Goal: Task Accomplishment & Management: Use online tool/utility

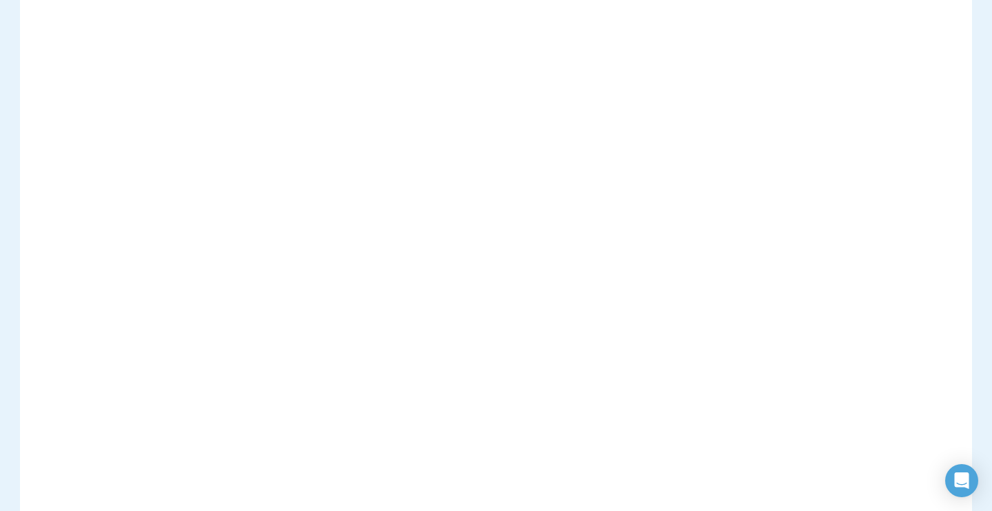
scroll to position [214, 0]
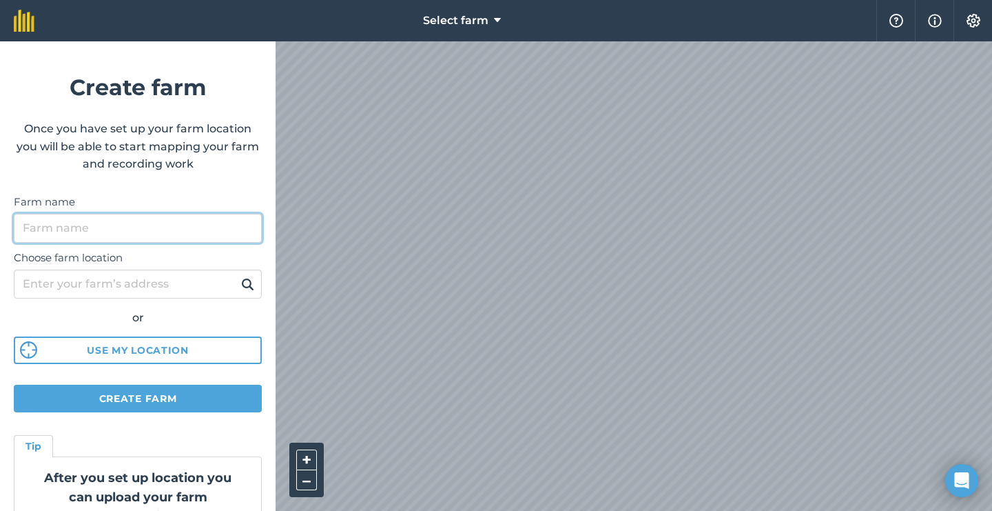
click at [101, 234] on input "Farm name" at bounding box center [138, 228] width 248 height 29
type input "Willows Farm"
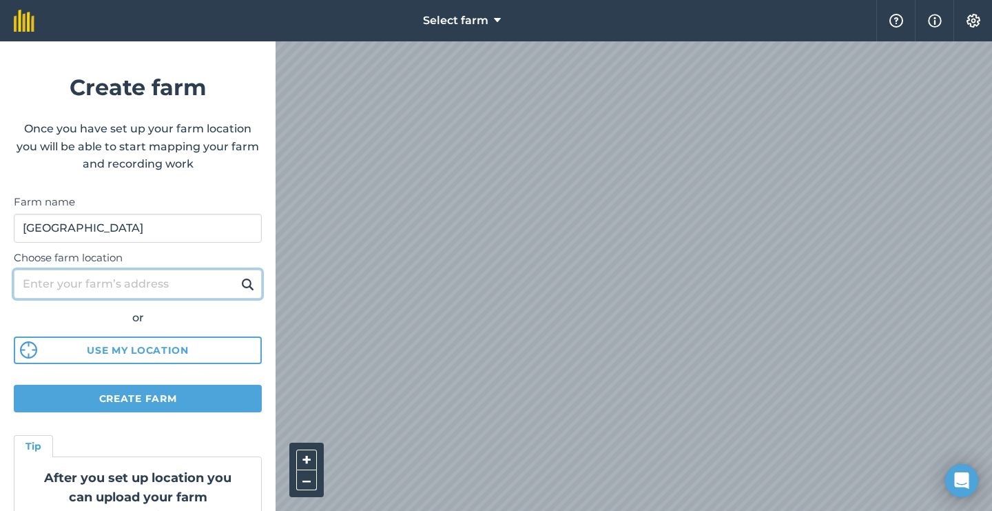
click at [65, 289] on input "Choose farm location" at bounding box center [138, 283] width 248 height 29
type input "ip22 5td"
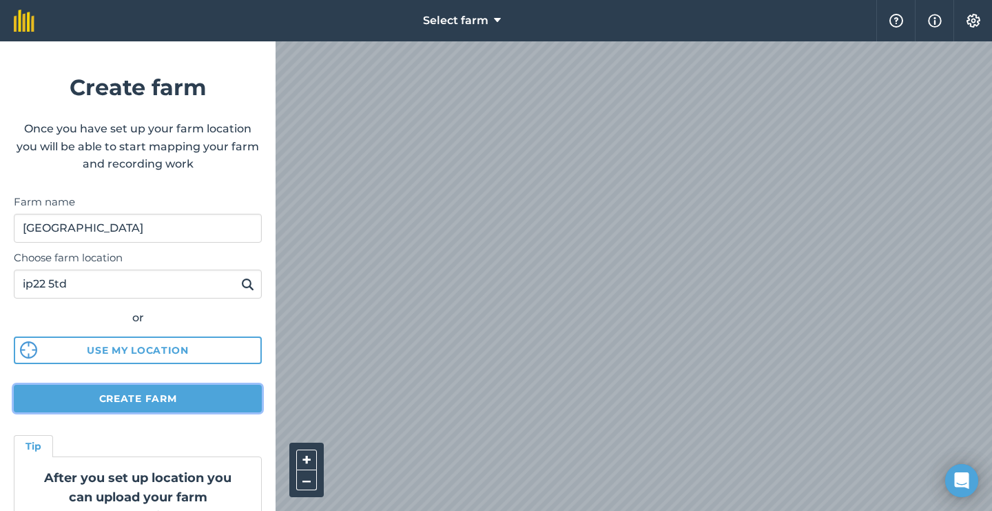
click at [118, 402] on button "Create farm" at bounding box center [138, 399] width 248 height 28
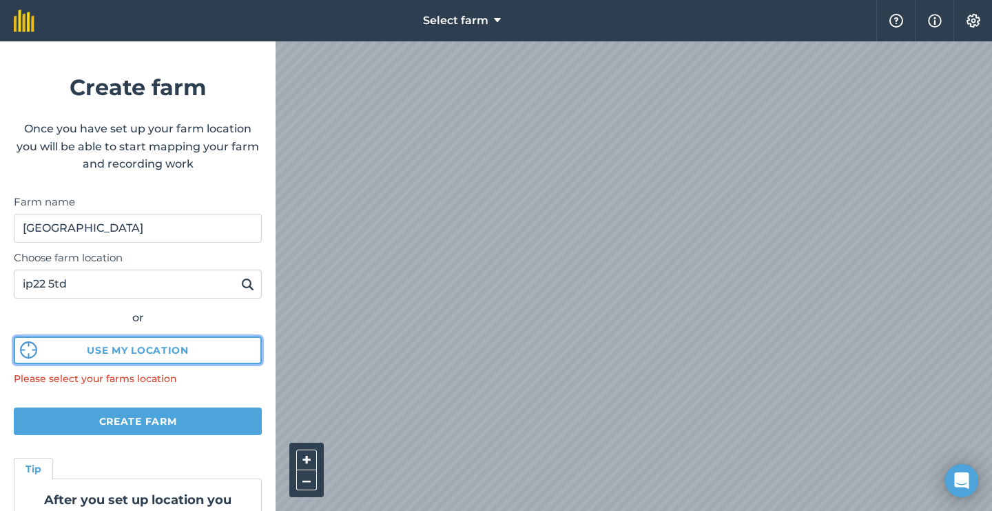
click at [118, 353] on button "Use my location" at bounding box center [138, 350] width 248 height 28
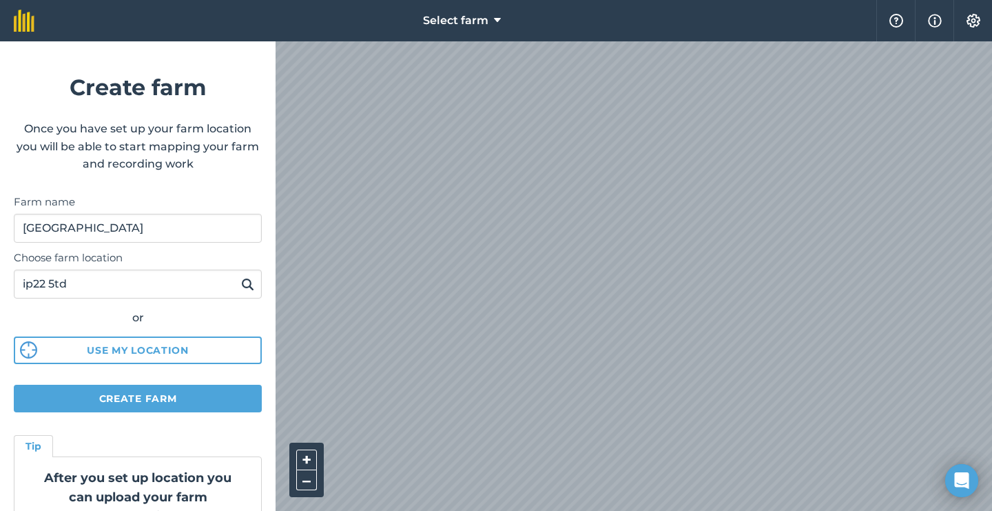
scroll to position [72, 0]
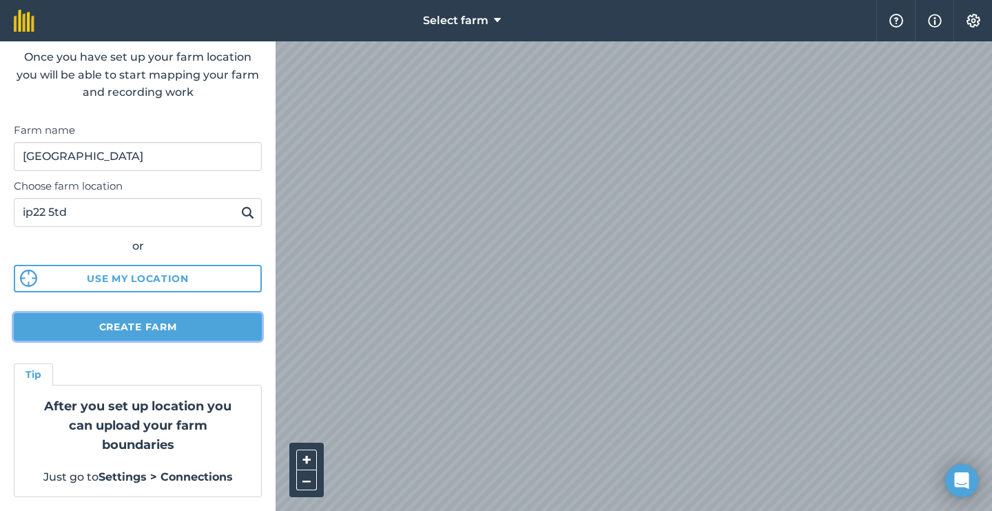
click at [172, 329] on button "Create farm" at bounding box center [138, 327] width 248 height 28
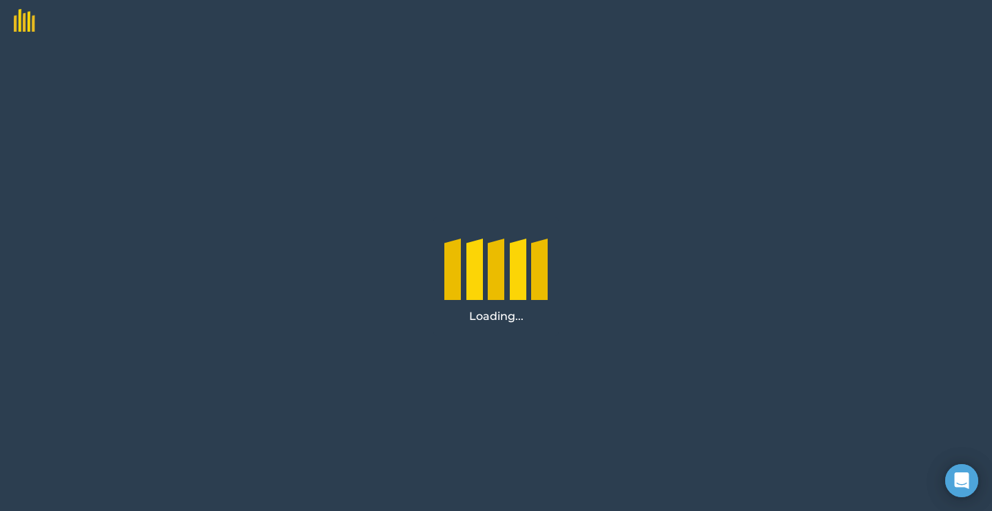
click at [172, 329] on div "Loading..." at bounding box center [496, 275] width 992 height 469
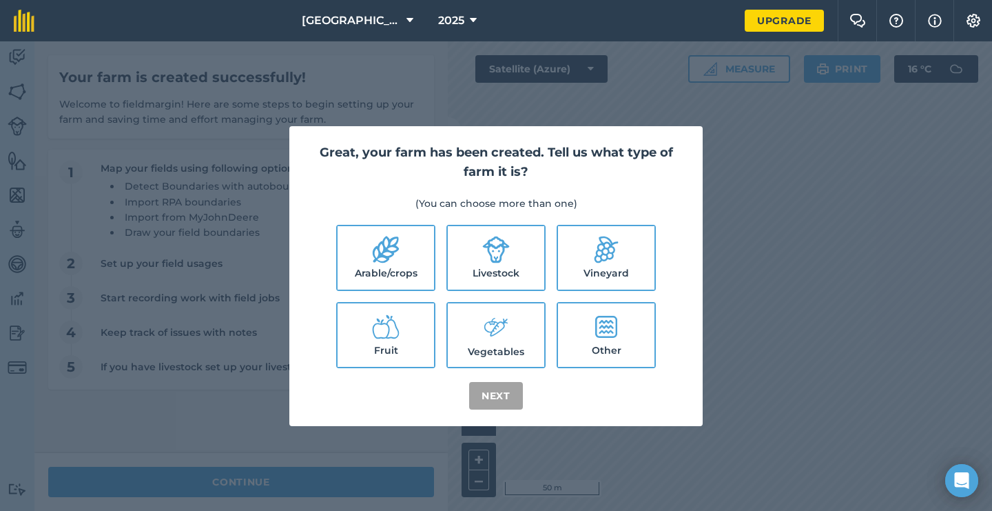
click at [397, 243] on icon at bounding box center [386, 249] width 26 height 27
checkbox input "true"
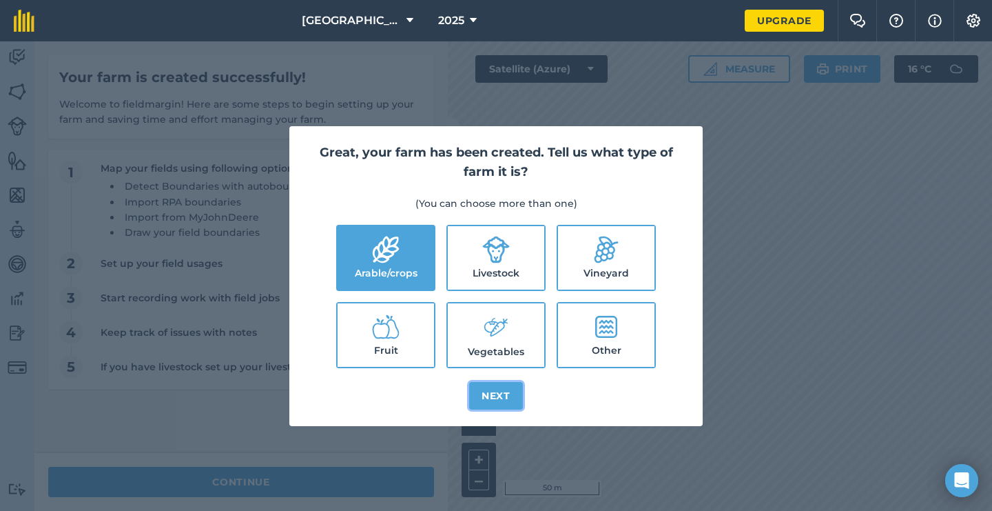
click at [503, 405] on button "Next" at bounding box center [496, 396] width 54 height 28
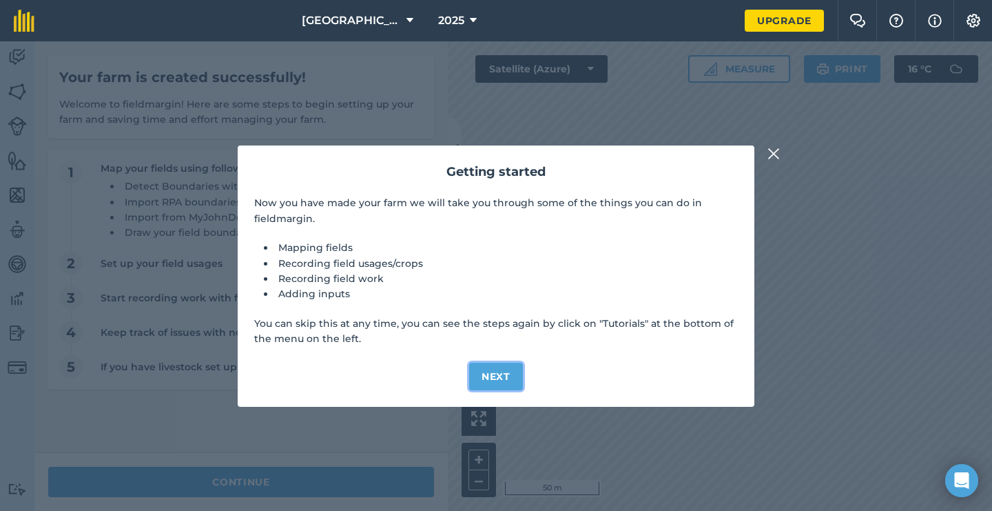
click at [501, 378] on button "Next" at bounding box center [496, 377] width 54 height 28
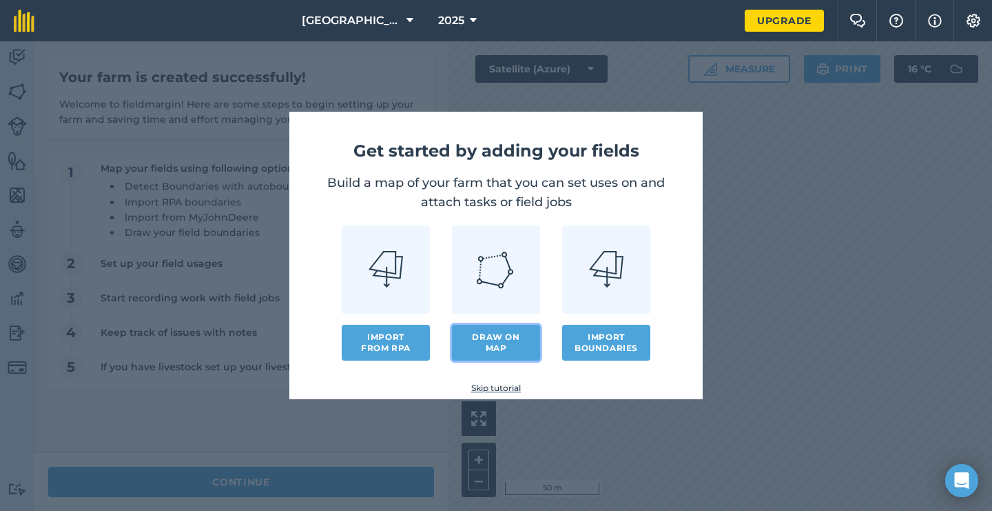
click at [484, 343] on link "Draw on map" at bounding box center [496, 343] width 88 height 36
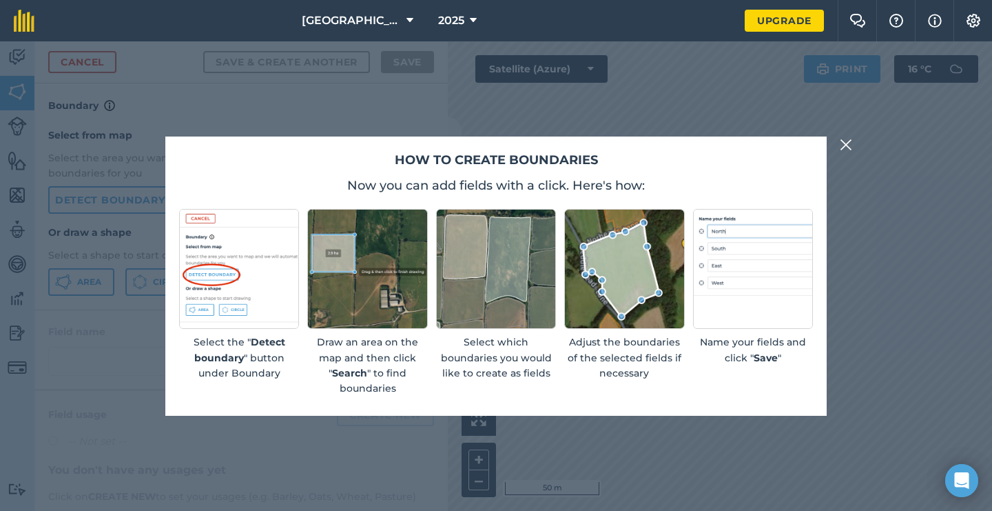
click at [838, 143] on button at bounding box center [846, 144] width 17 height 17
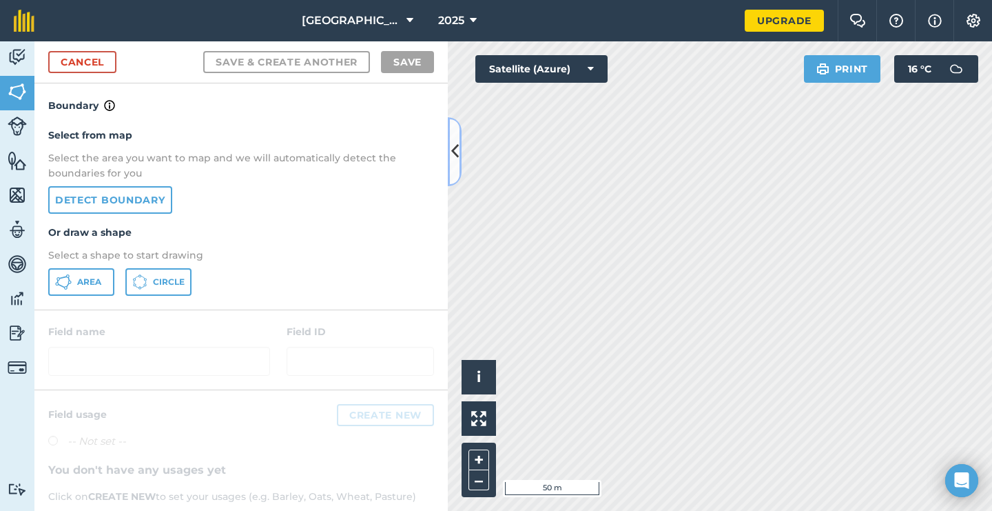
click at [454, 156] on icon at bounding box center [455, 151] width 8 height 24
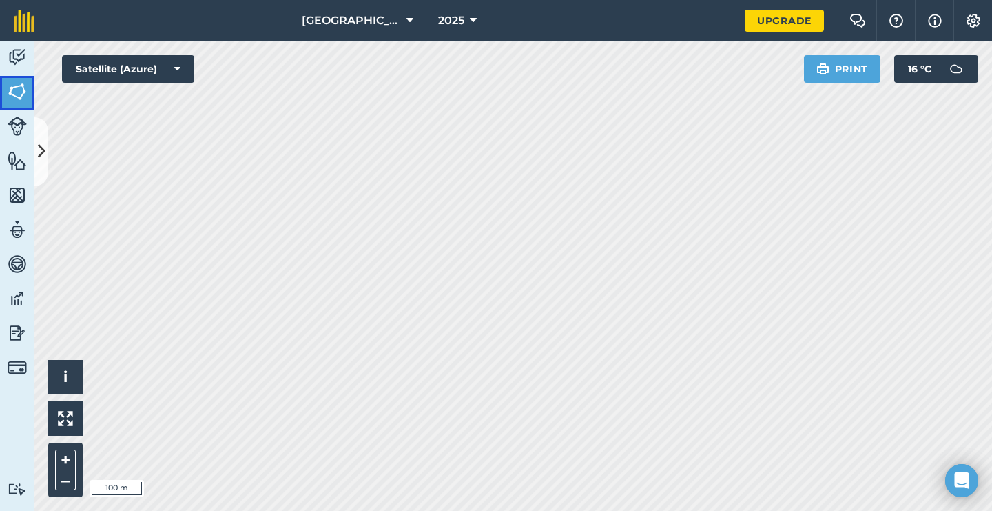
click at [17, 93] on img at bounding box center [17, 91] width 19 height 21
click at [728, 65] on button "Measure" at bounding box center [740, 69] width 102 height 28
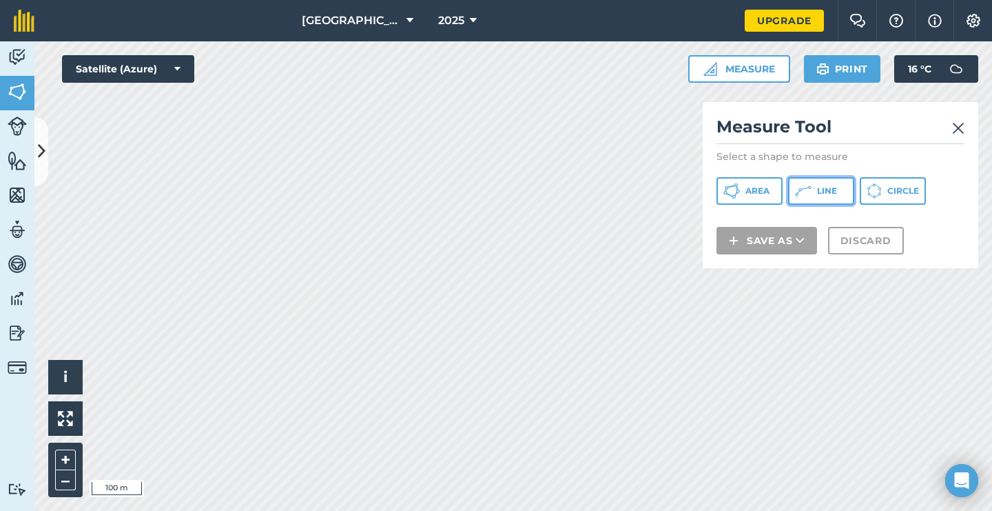
click at [804, 185] on icon at bounding box center [803, 191] width 17 height 17
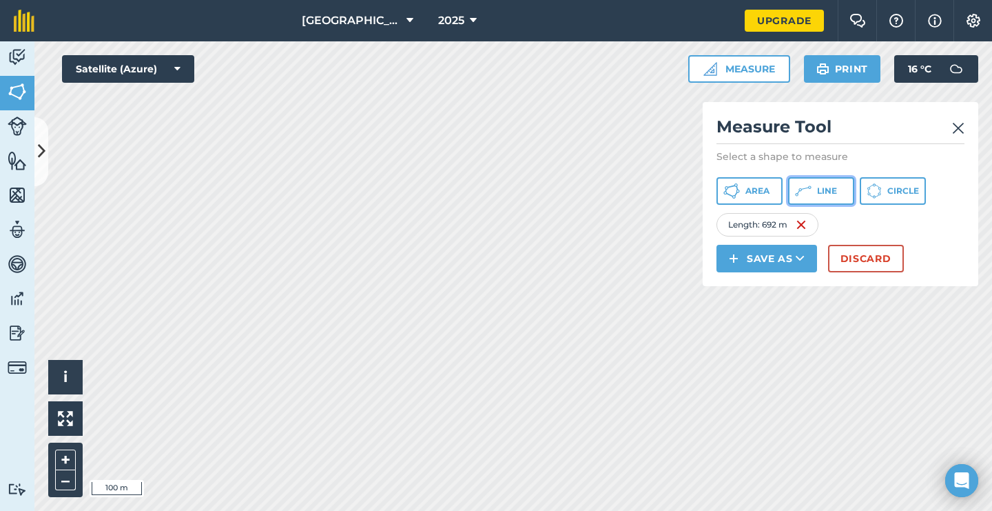
click at [811, 196] on icon at bounding box center [803, 191] width 17 height 17
click at [799, 254] on icon at bounding box center [800, 259] width 9 height 14
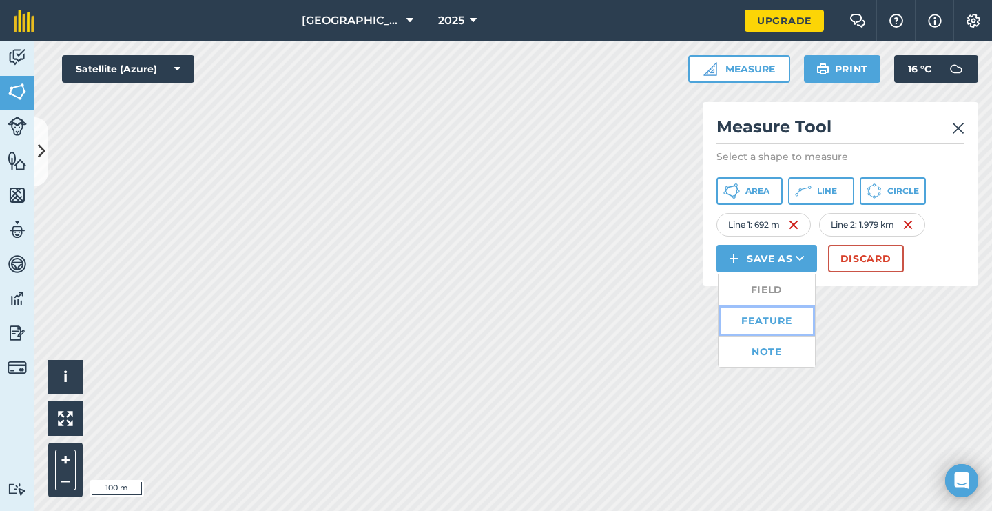
click at [771, 320] on link "Feature" at bounding box center [767, 320] width 96 height 30
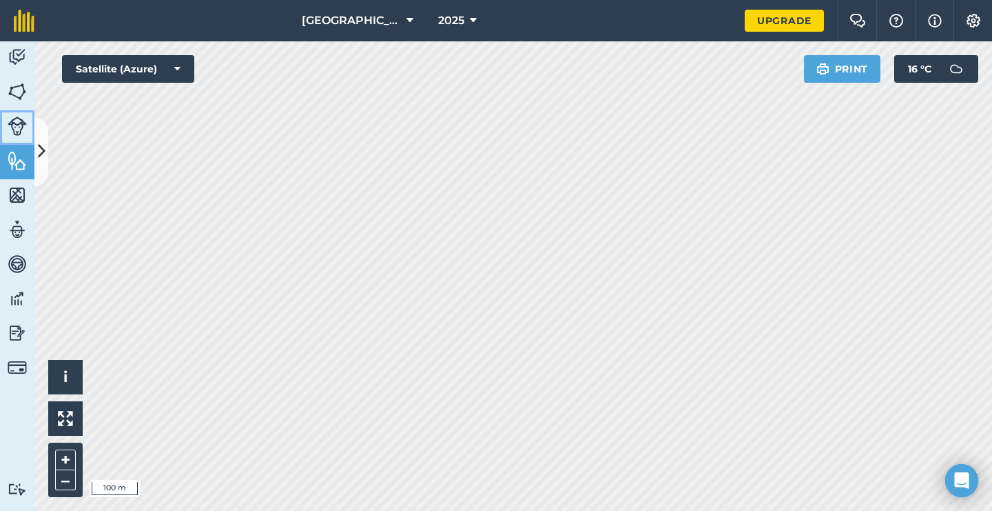
click at [14, 123] on img at bounding box center [17, 125] width 19 height 19
click at [10, 154] on img at bounding box center [17, 160] width 19 height 21
click at [17, 85] on img at bounding box center [17, 91] width 19 height 21
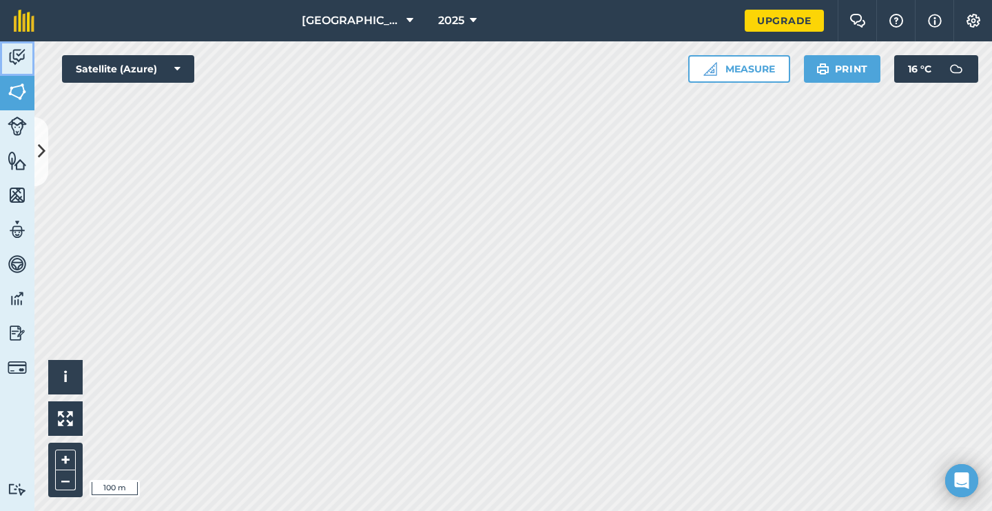
click at [17, 59] on img at bounding box center [17, 57] width 19 height 21
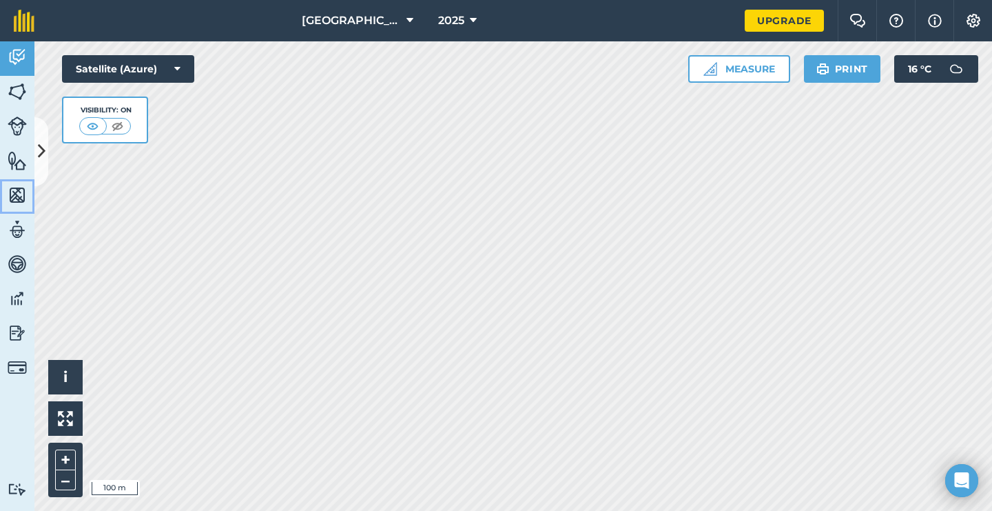
click at [13, 194] on img at bounding box center [17, 195] width 19 height 21
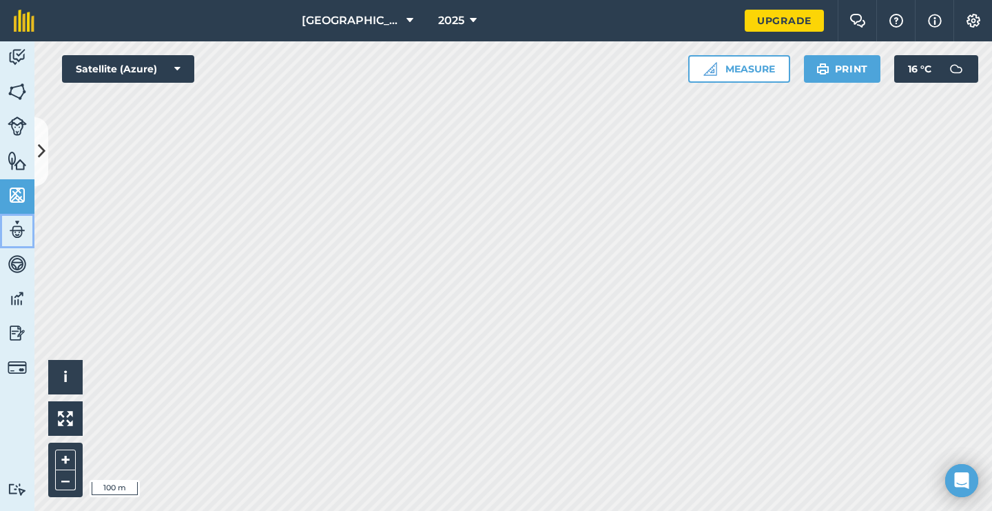
click at [16, 236] on img at bounding box center [17, 229] width 19 height 21
click at [17, 261] on img at bounding box center [17, 264] width 19 height 21
click at [17, 297] on img at bounding box center [17, 298] width 19 height 21
click at [16, 334] on img at bounding box center [17, 333] width 19 height 21
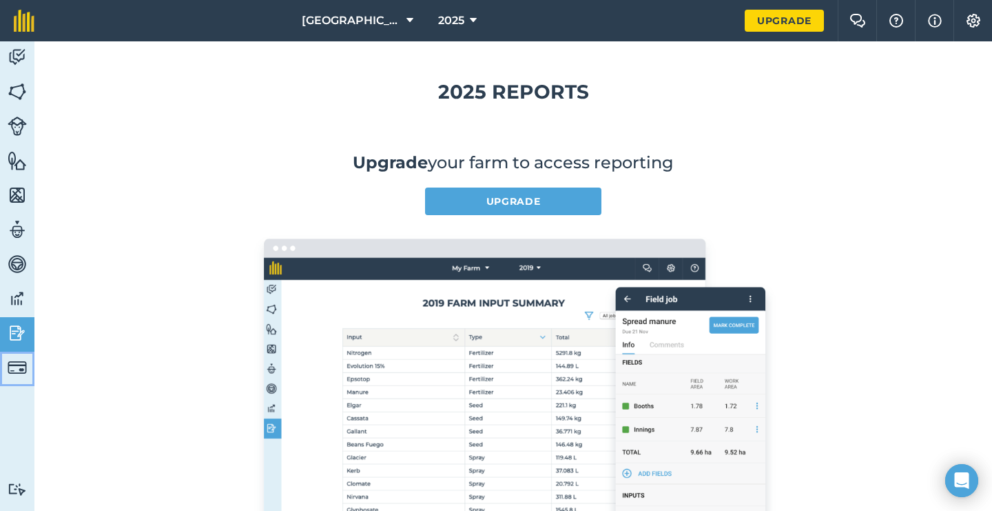
click at [18, 369] on img at bounding box center [17, 367] width 19 height 19
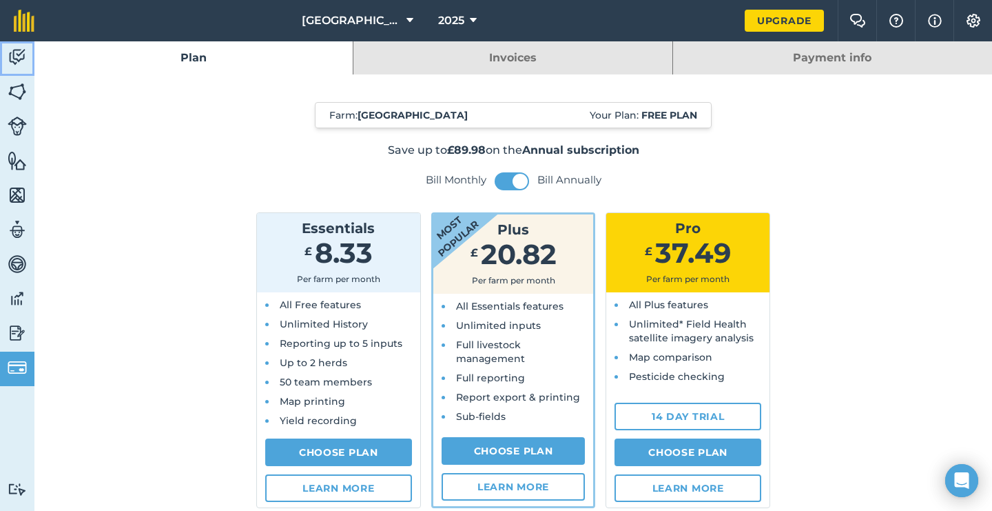
click at [23, 48] on img at bounding box center [17, 57] width 19 height 21
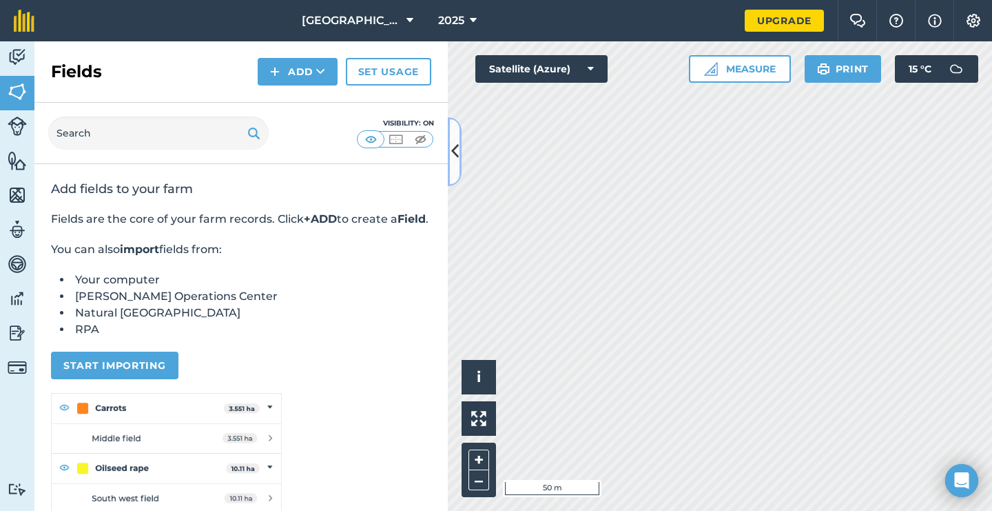
click at [460, 149] on button at bounding box center [455, 151] width 14 height 69
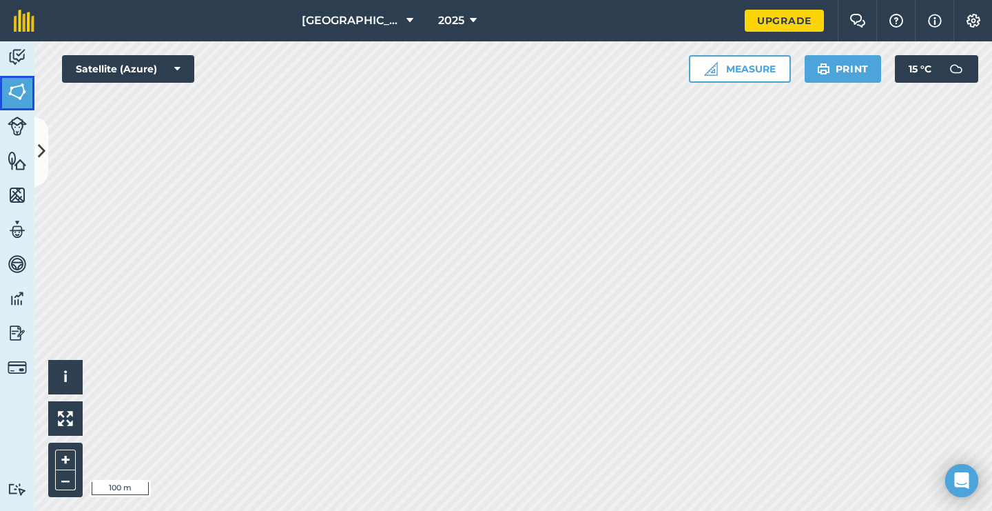
click at [12, 90] on img at bounding box center [17, 91] width 19 height 21
click at [730, 64] on button "Measure" at bounding box center [740, 69] width 102 height 28
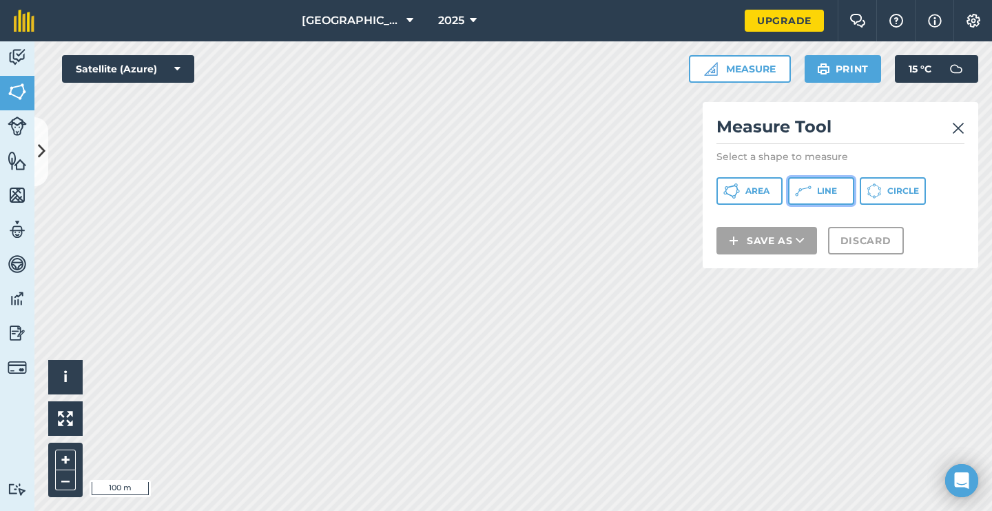
click at [822, 190] on span "Line" at bounding box center [827, 190] width 20 height 11
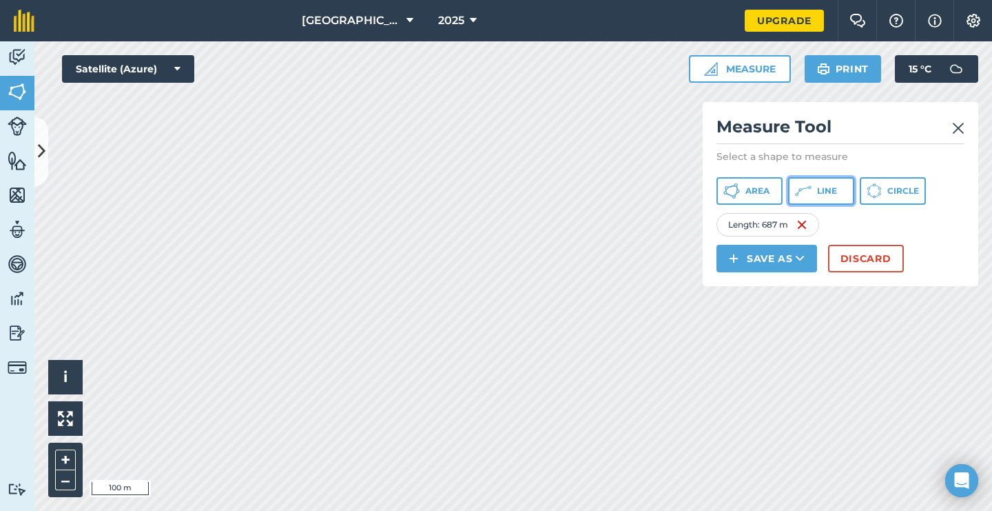
click at [827, 181] on button "Line" at bounding box center [821, 191] width 66 height 28
click at [956, 121] on img at bounding box center [958, 128] width 12 height 17
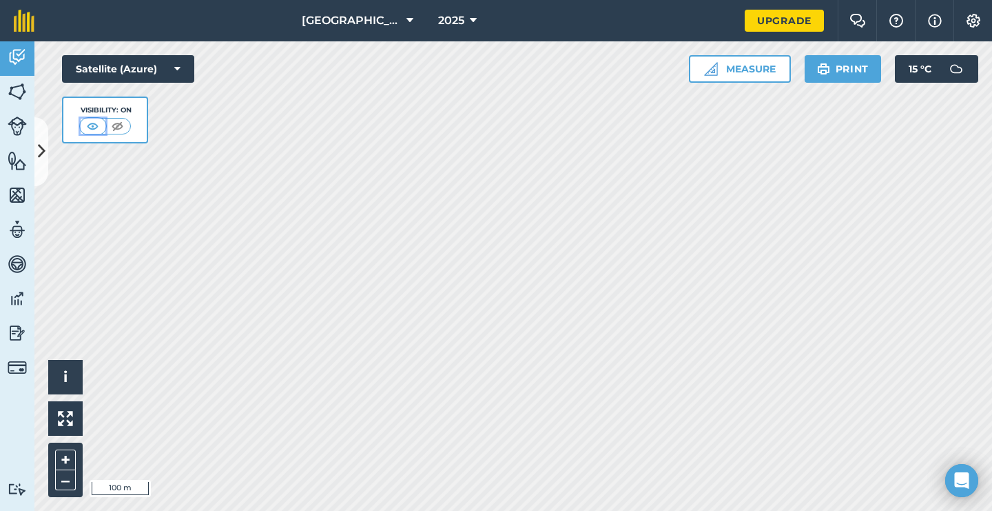
click at [90, 127] on img at bounding box center [92, 126] width 17 height 14
click at [745, 65] on button "Measure" at bounding box center [740, 69] width 102 height 28
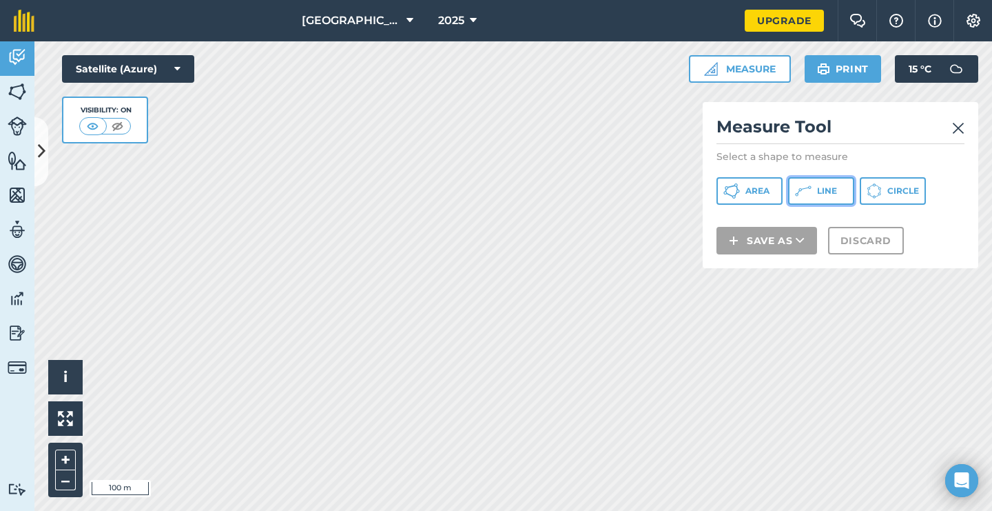
click at [833, 187] on span "Line" at bounding box center [827, 190] width 20 height 11
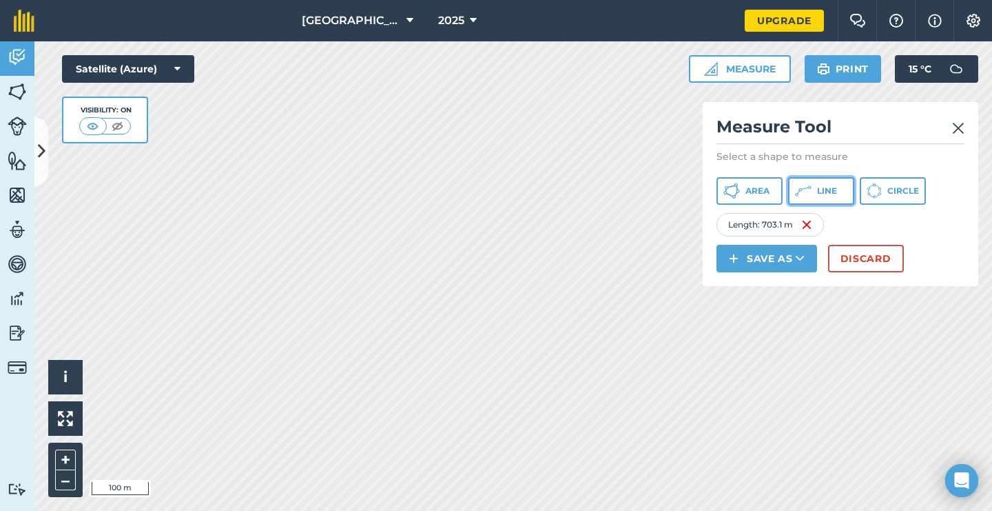
click at [810, 186] on icon at bounding box center [809, 186] width 3 height 3
click at [960, 123] on img at bounding box center [958, 128] width 12 height 17
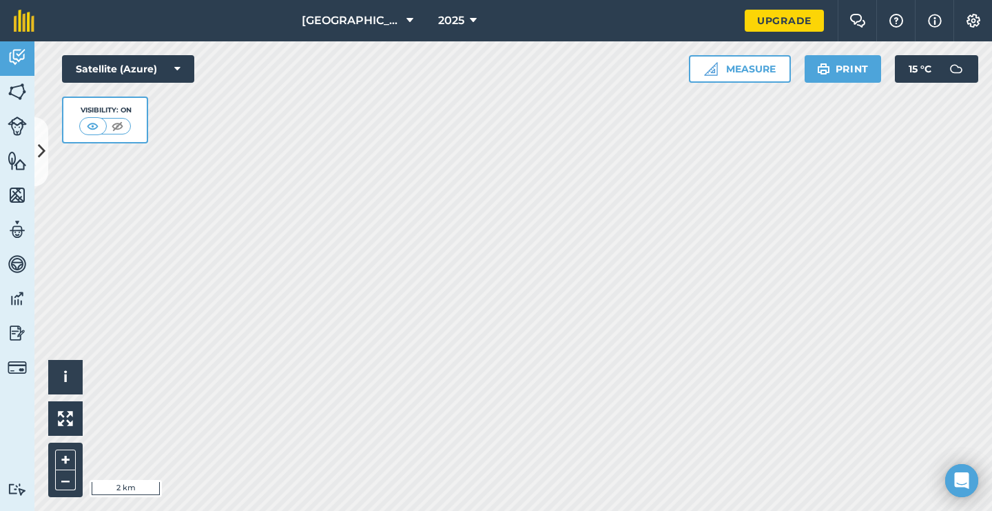
click at [411, 0] on html "Willows Farm 2025 Upgrade Farm Chat Help Info Settings Map printing is not avai…" at bounding box center [496, 255] width 992 height 511
click at [559, 0] on html "Willows Farm 2025 Upgrade Farm Chat Help Info Settings Map printing is not avai…" at bounding box center [496, 255] width 992 height 511
click at [750, 63] on button "Measure" at bounding box center [740, 69] width 102 height 28
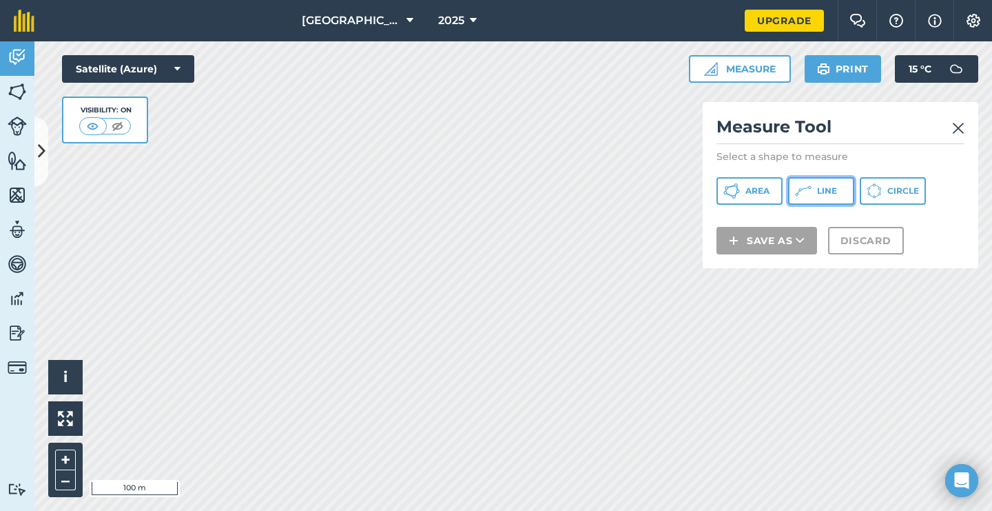
click at [803, 187] on icon at bounding box center [803, 191] width 17 height 17
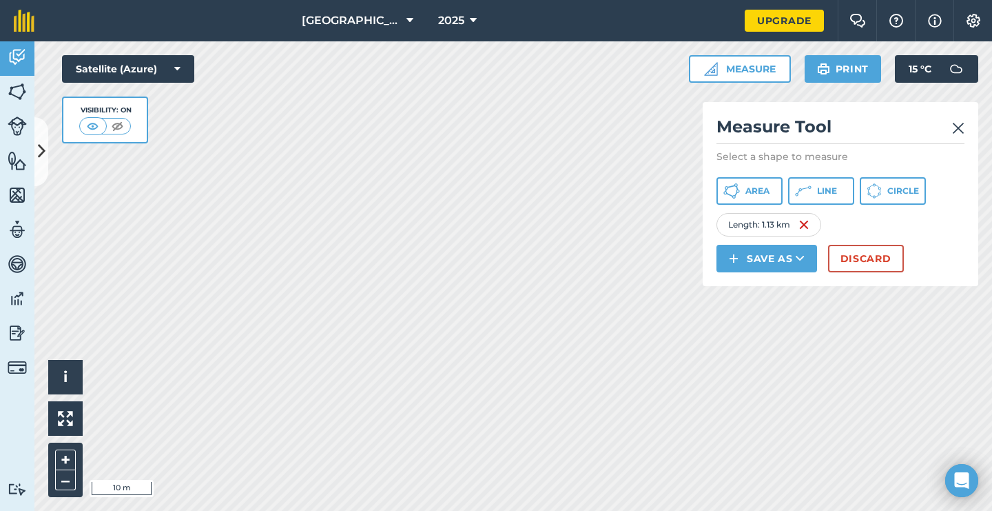
click at [264, 510] on html "Willows Farm 2025 Upgrade Farm Chat Help Info Settings Map printing is not avai…" at bounding box center [496, 255] width 992 height 511
click at [414, 510] on html "Willows Farm 2025 Upgrade Farm Chat Help Info Settings Map printing is not avai…" at bounding box center [496, 255] width 992 height 511
